Goal: Navigation & Orientation: Find specific page/section

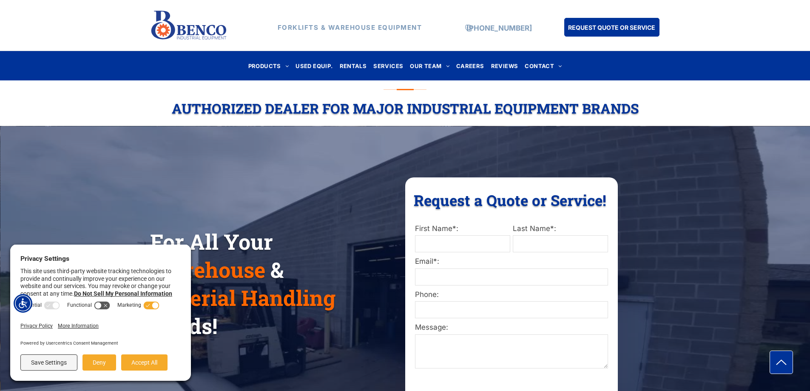
click at [726, 94] on div "Authorized Dealer For Major Industrial Equipment Brands" at bounding box center [405, 103] width 784 height 37
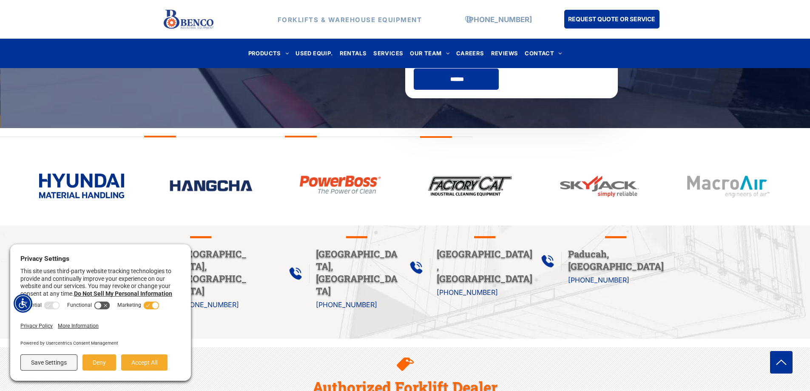
scroll to position [382, 0]
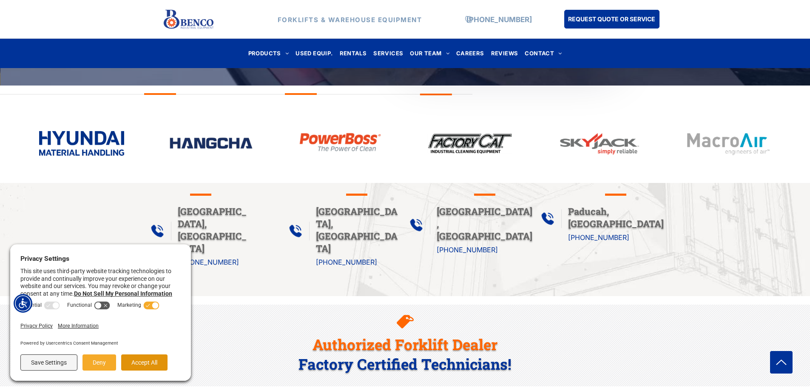
click at [126, 366] on button "Accept All" at bounding box center [144, 362] width 46 height 16
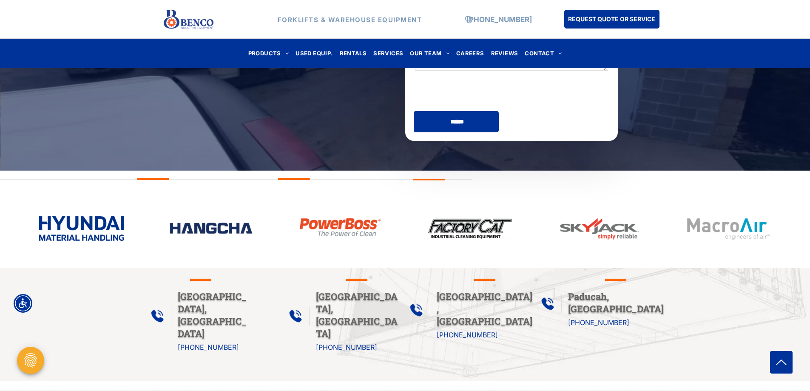
scroll to position [255, 0]
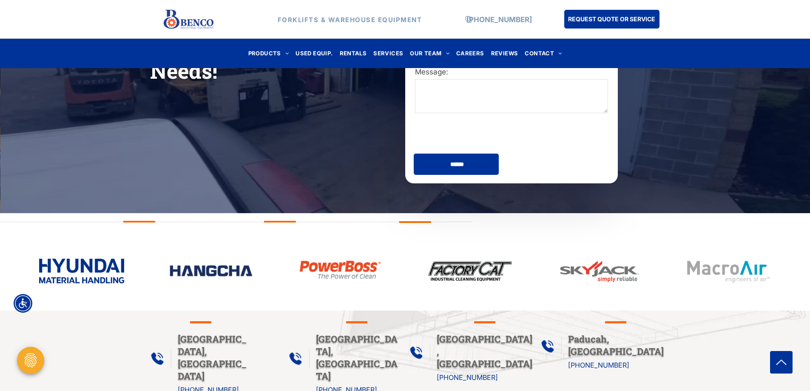
click at [549, 152] on form "First Name*: Last Name*: Email*: Phone: Message: ******" at bounding box center [511, 71] width 195 height 208
drag, startPoint x: 555, startPoint y: 163, endPoint x: 551, endPoint y: 180, distance: 17.8
click at [551, 180] on div "Request a Quote or Service! Request a Quote or Service! First Name*: Last Name*…" at bounding box center [511, 52] width 212 height 261
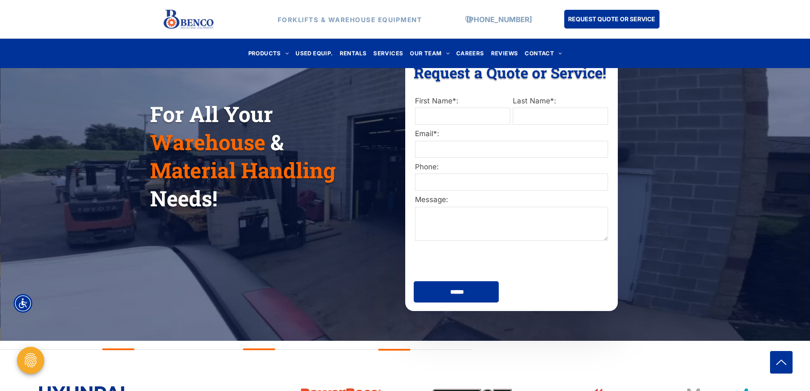
scroll to position [85, 0]
